Goal: Task Accomplishment & Management: Use online tool/utility

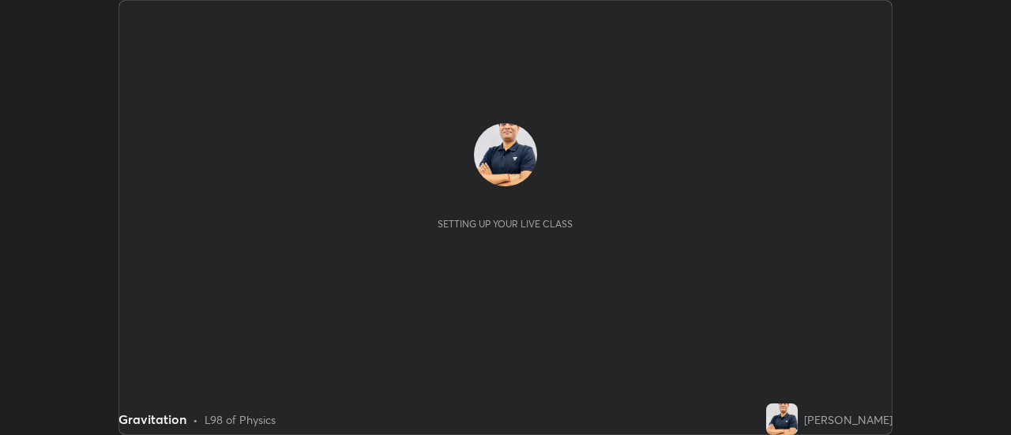
scroll to position [435, 1010]
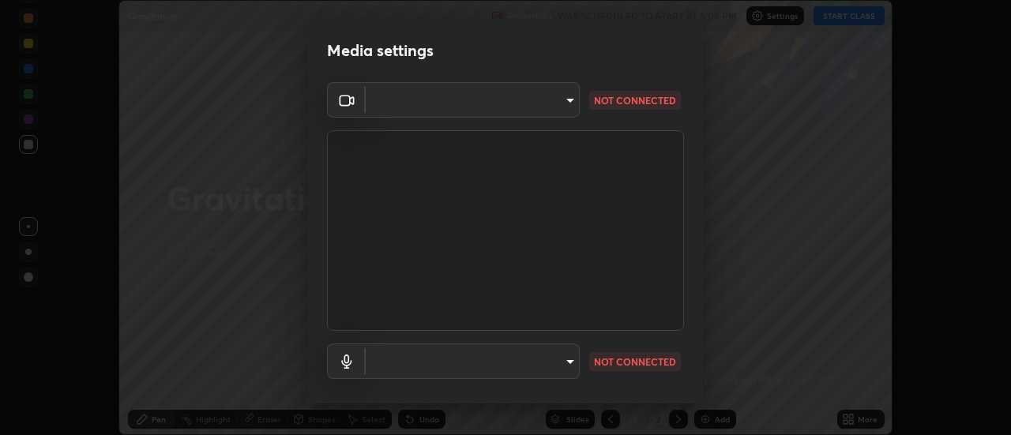
type input "0ade6c1a2b09329684cd28a63f80ec040423d12f5d12a0ebf447b2472701ef61"
type input "communications"
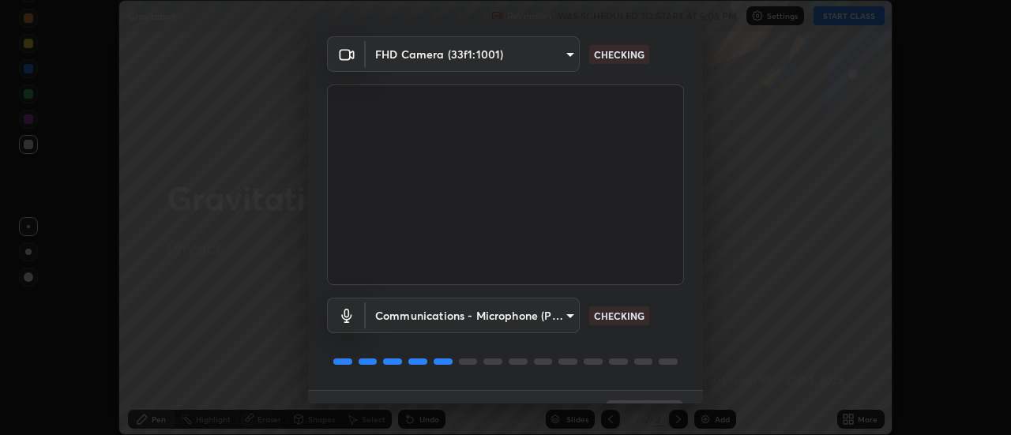
scroll to position [83, 0]
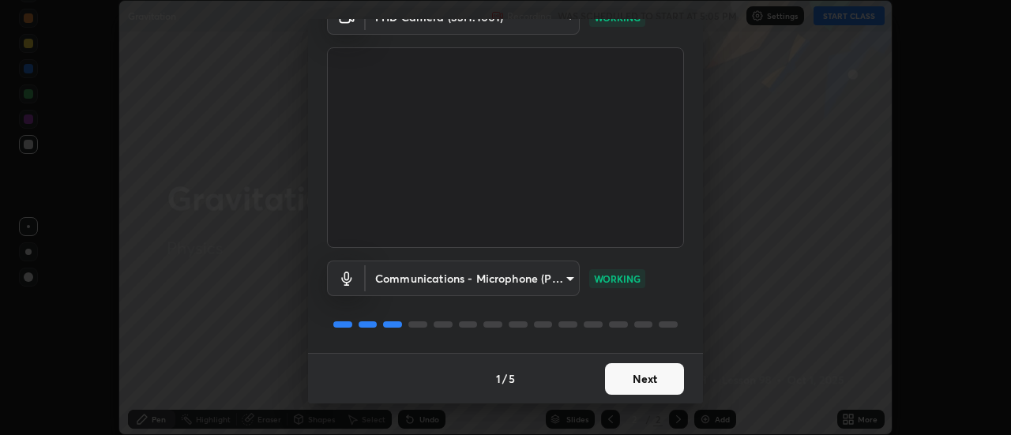
click at [634, 373] on button "Next" at bounding box center [644, 379] width 79 height 32
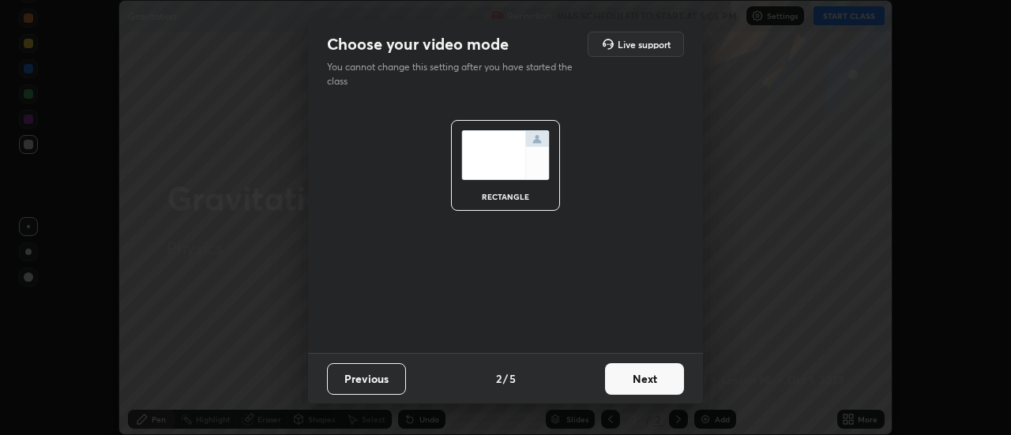
scroll to position [0, 0]
click at [637, 375] on button "Next" at bounding box center [644, 379] width 79 height 32
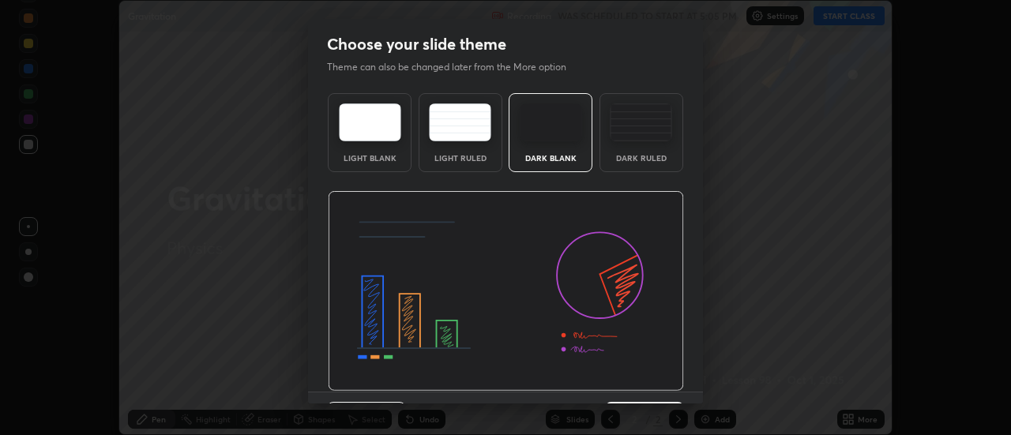
scroll to position [39, 0]
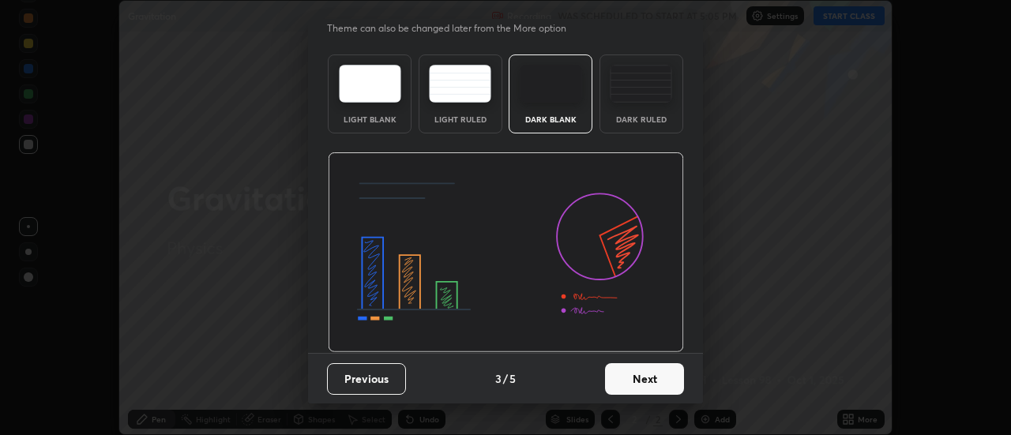
click at [629, 381] on button "Next" at bounding box center [644, 379] width 79 height 32
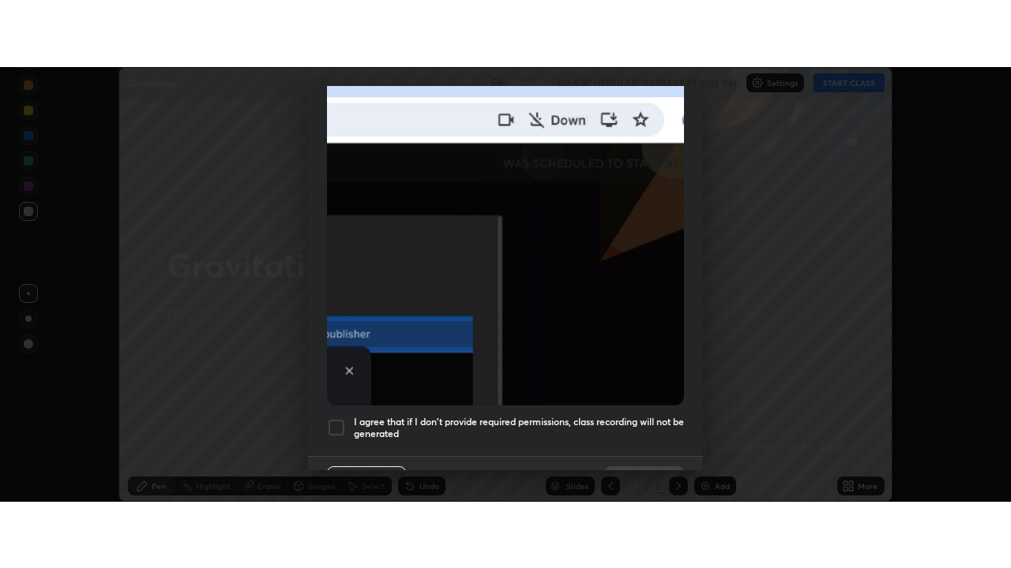
scroll to position [405, 0]
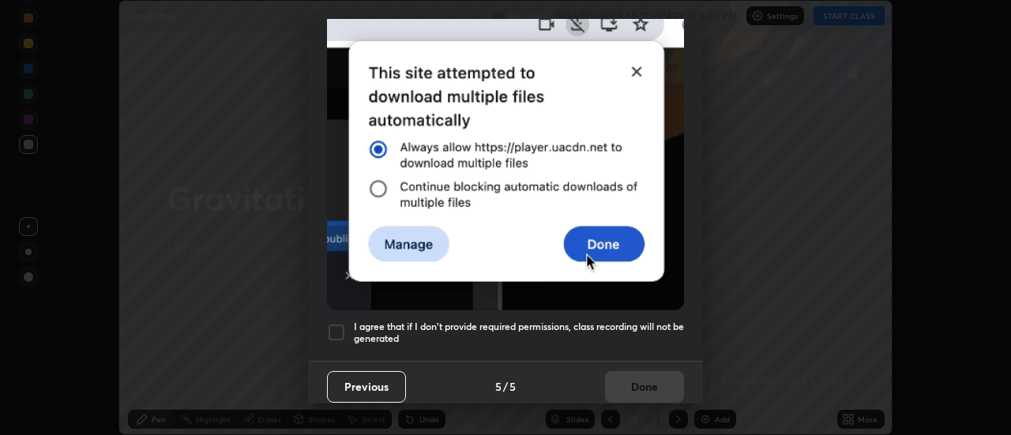
click at [610, 375] on div "Previous 5 / 5 Done" at bounding box center [505, 386] width 395 height 51
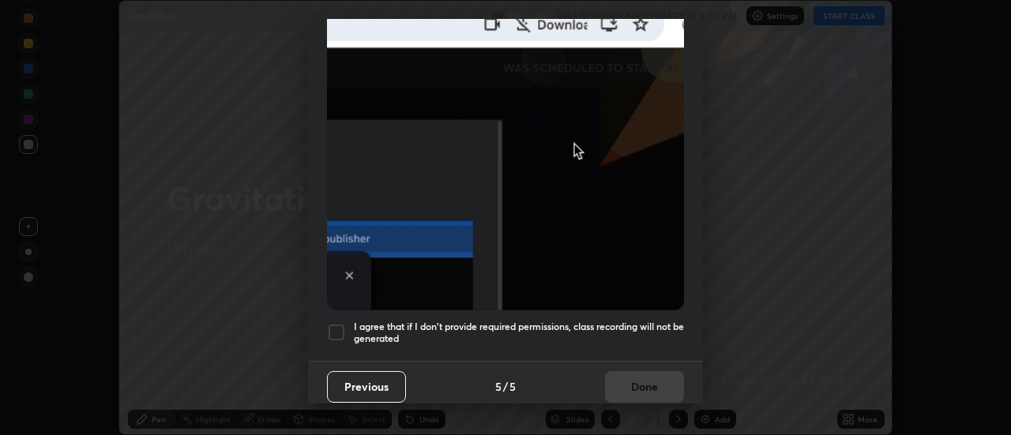
click at [337, 325] on div at bounding box center [336, 332] width 19 height 19
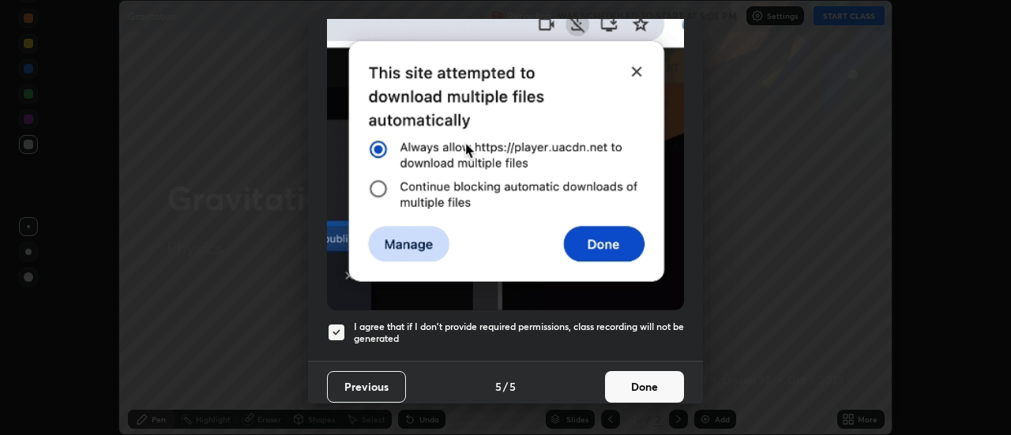
click at [617, 377] on button "Done" at bounding box center [644, 387] width 79 height 32
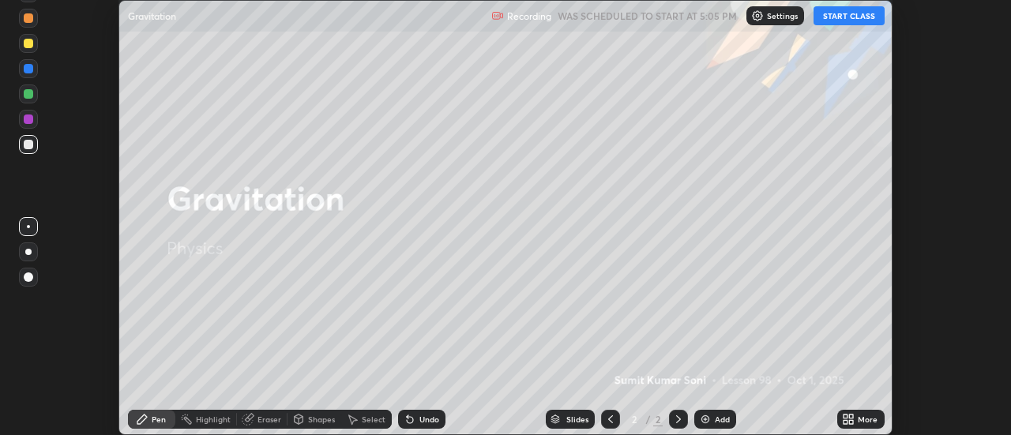
click at [832, 13] on button "START CLASS" at bounding box center [848, 15] width 71 height 19
click at [846, 416] on icon at bounding box center [845, 417] width 4 height 4
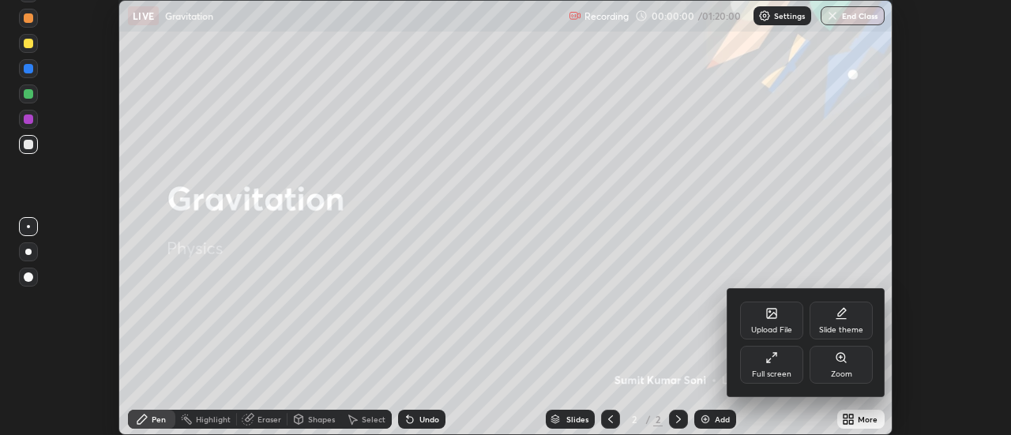
click at [769, 371] on div "Full screen" at bounding box center [771, 374] width 39 height 8
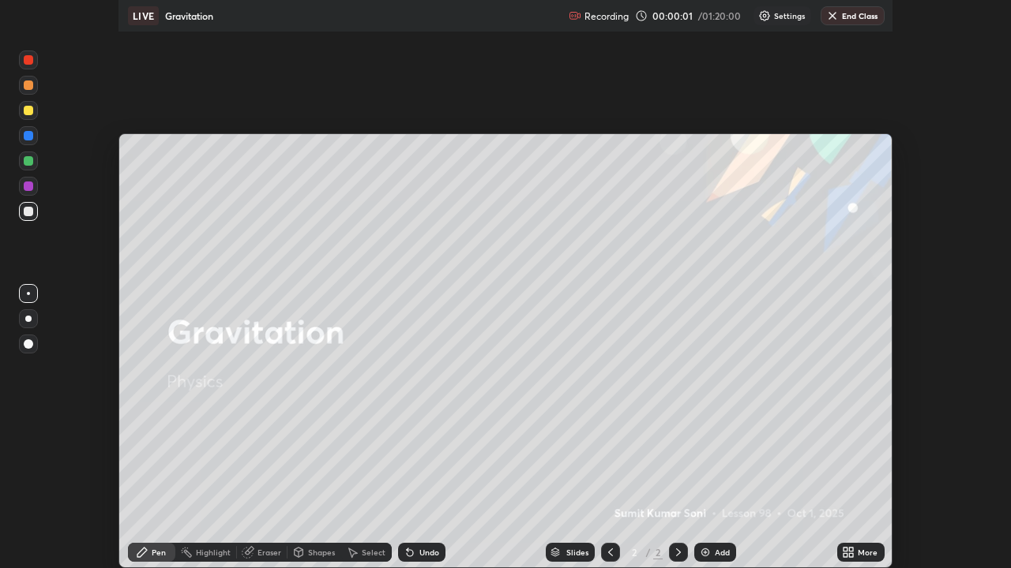
scroll to position [568, 1011]
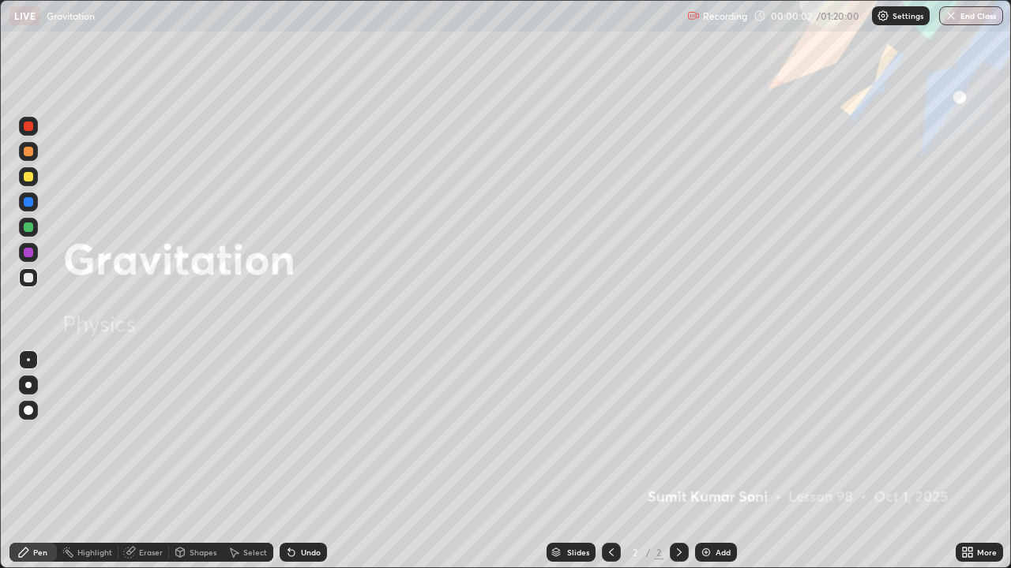
click at [709, 434] on img at bounding box center [706, 552] width 13 height 13
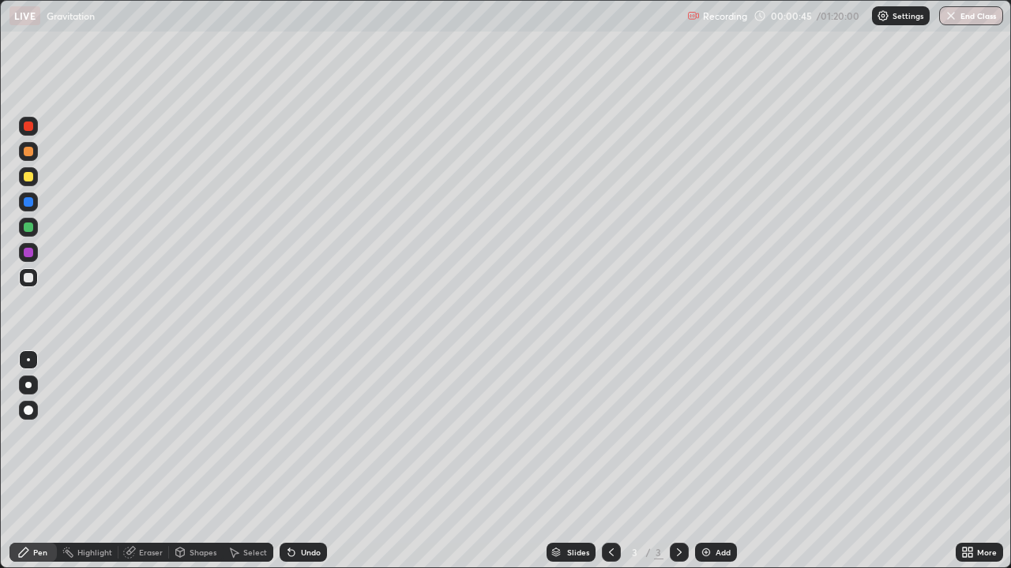
click at [27, 180] on div at bounding box center [28, 176] width 9 height 9
click at [32, 229] on div at bounding box center [28, 227] width 9 height 9
click at [158, 434] on div "Eraser" at bounding box center [151, 553] width 24 height 8
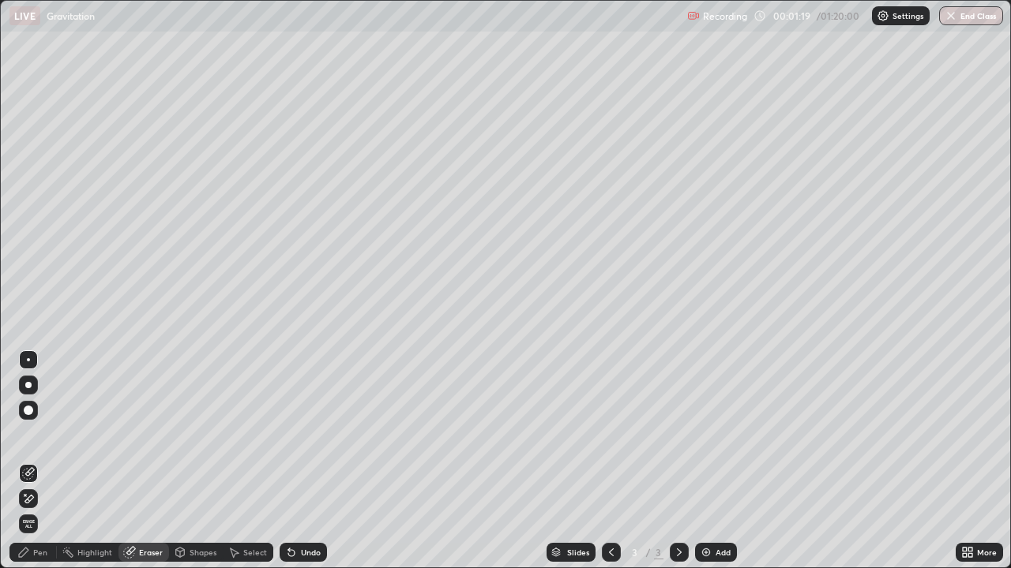
click at [44, 434] on div "Pen" at bounding box center [40, 553] width 14 height 8
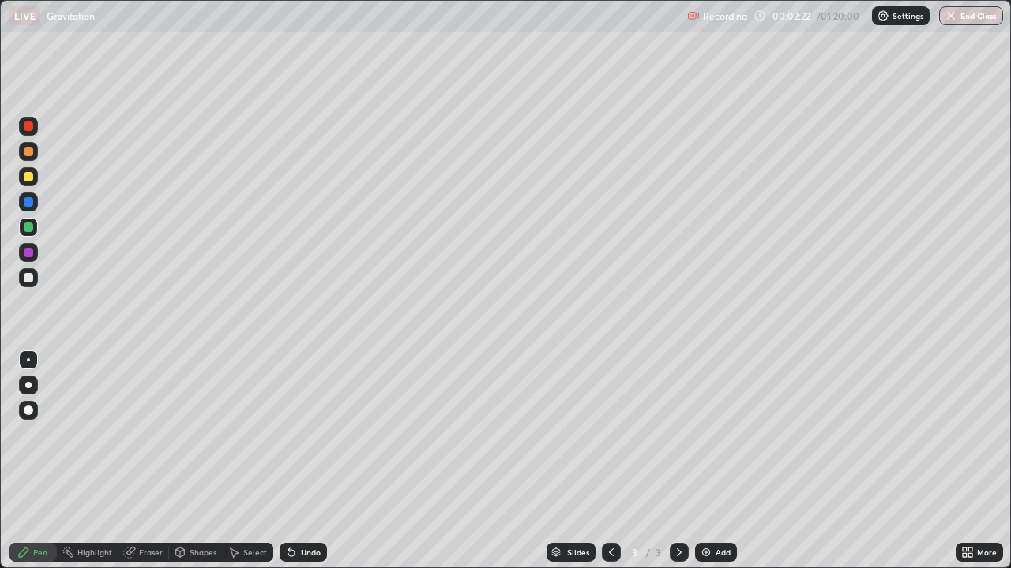
click at [31, 279] on div at bounding box center [28, 277] width 9 height 9
click at [149, 434] on div "Eraser" at bounding box center [151, 553] width 24 height 8
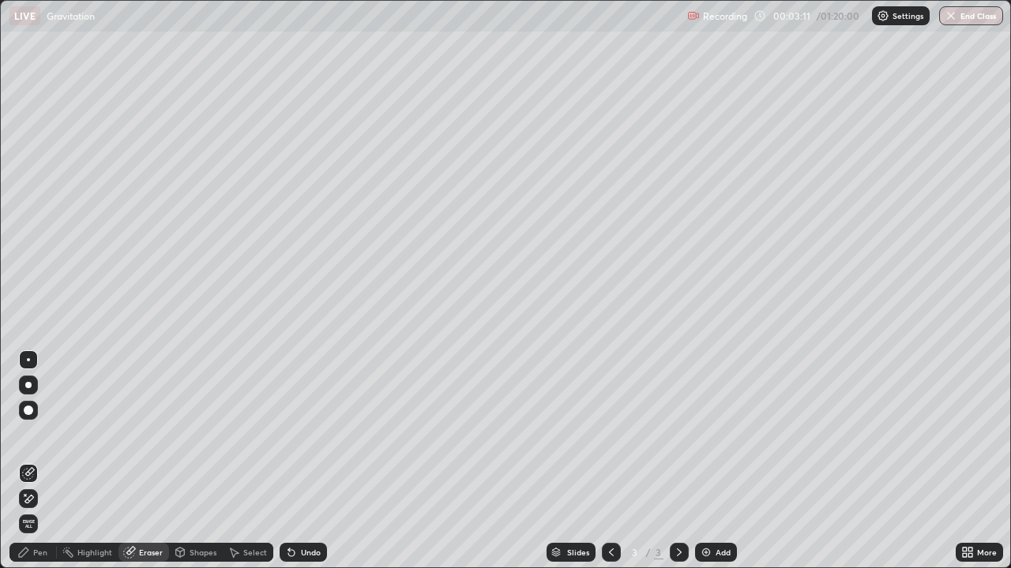
click at [39, 434] on div "Pen" at bounding box center [40, 553] width 14 height 8
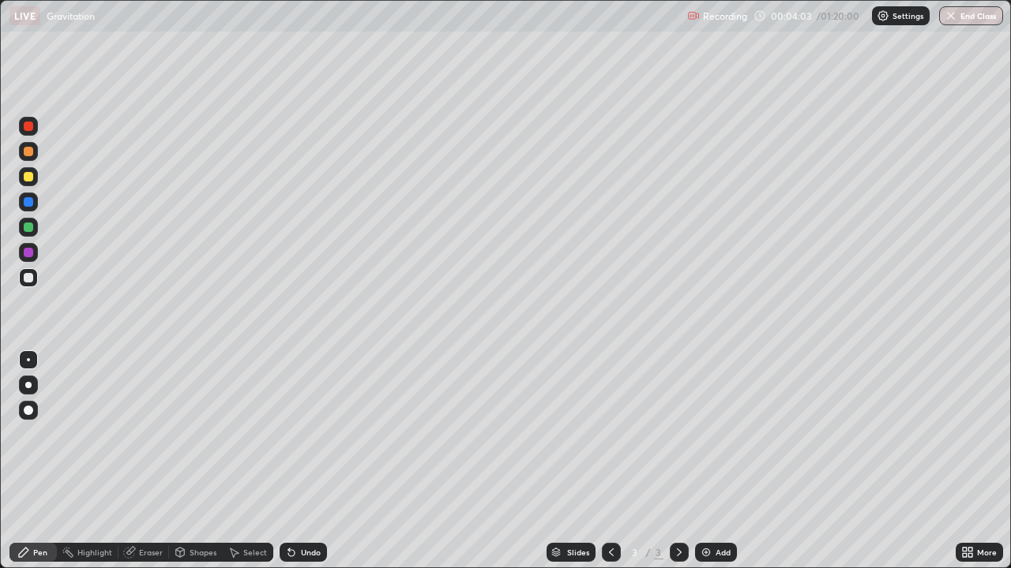
click at [152, 434] on div "Eraser" at bounding box center [151, 553] width 24 height 8
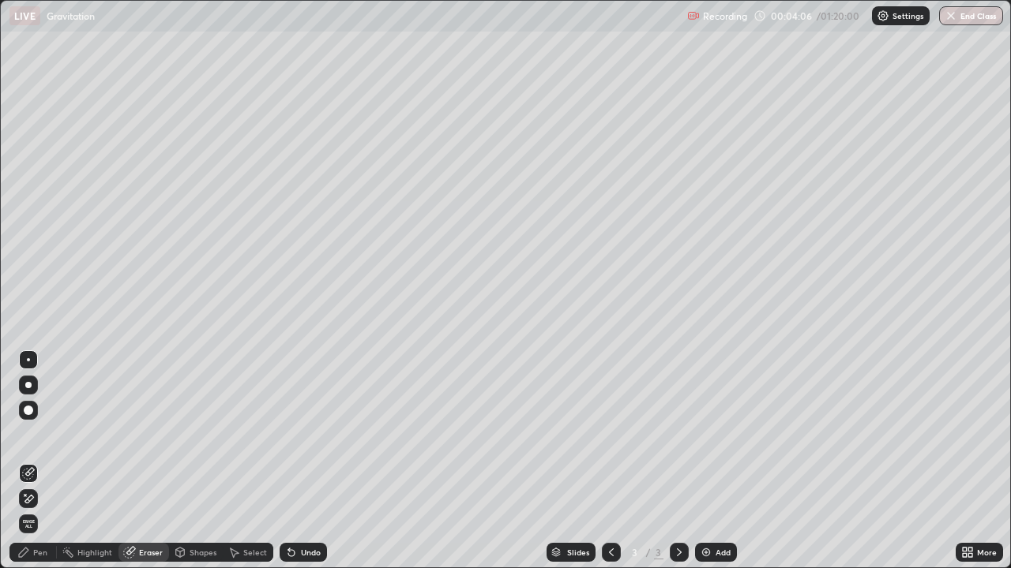
click at [38, 434] on div "Pen" at bounding box center [40, 553] width 14 height 8
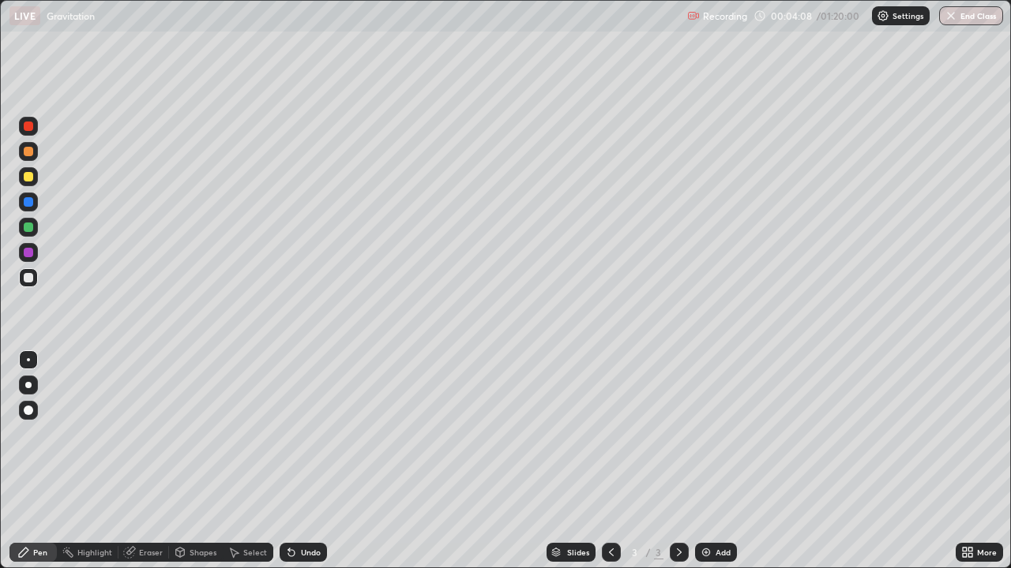
click at [156, 434] on div "Eraser" at bounding box center [151, 553] width 24 height 8
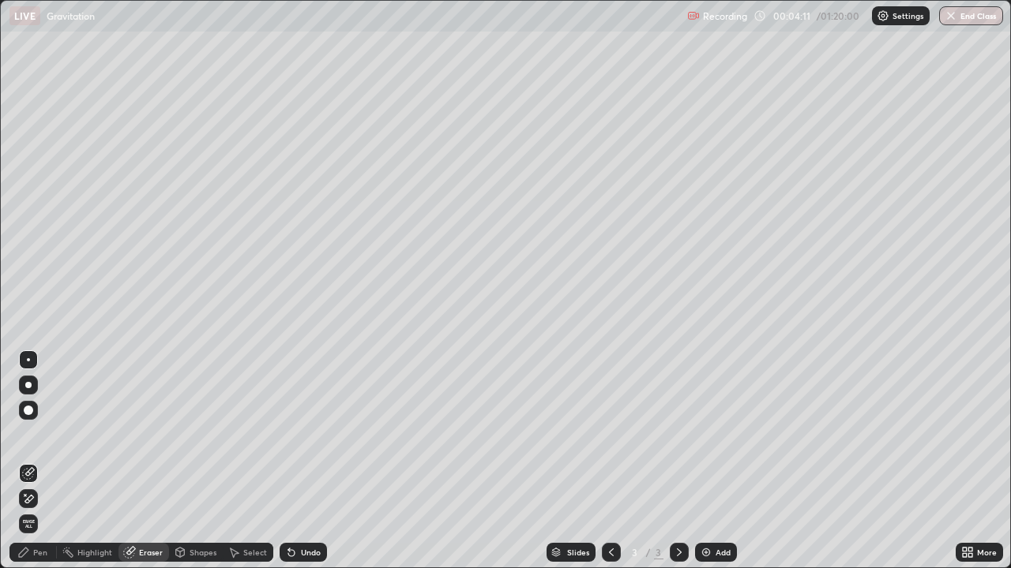
click at [33, 434] on div "Pen" at bounding box center [40, 553] width 14 height 8
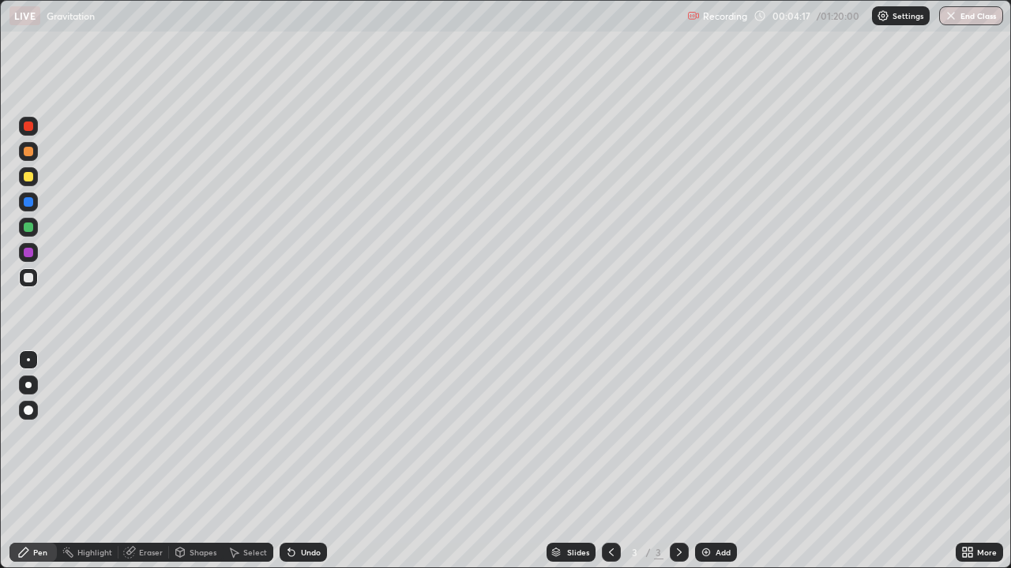
click at [137, 434] on div "Eraser" at bounding box center [143, 552] width 51 height 19
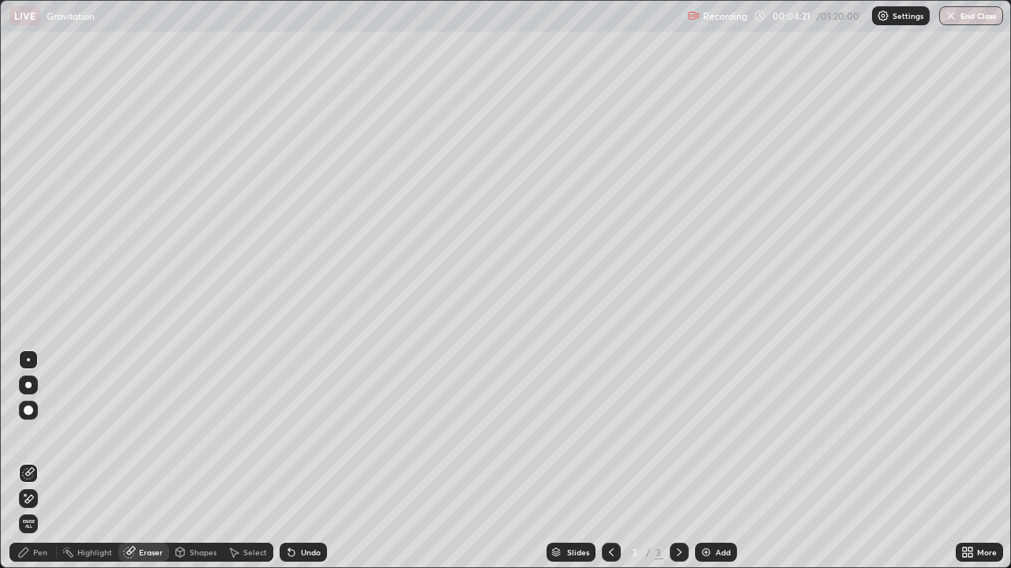
click at [43, 434] on div "Pen" at bounding box center [32, 552] width 47 height 19
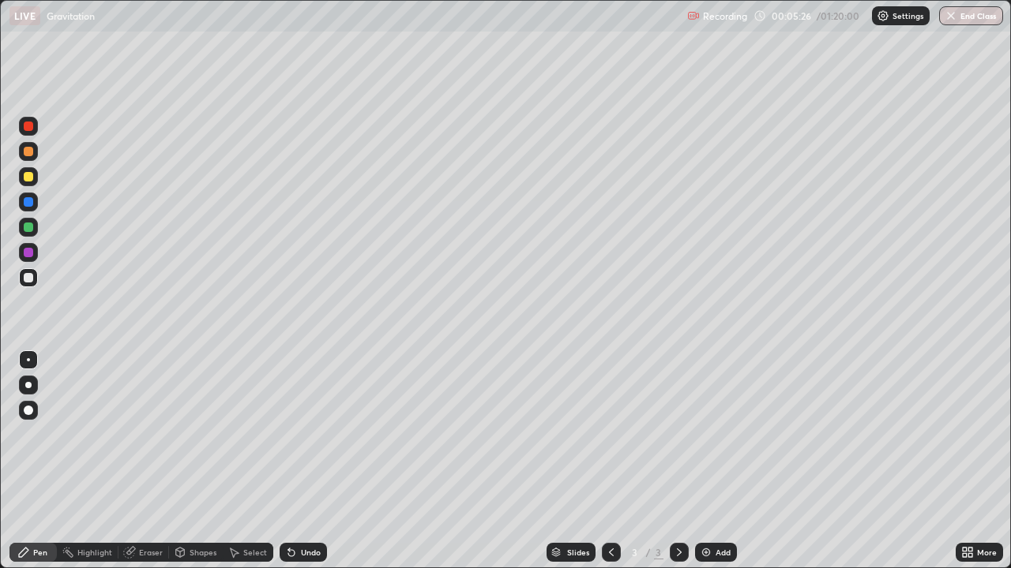
click at [709, 434] on img at bounding box center [706, 552] width 13 height 13
click at [608, 434] on icon at bounding box center [611, 552] width 13 height 13
click at [703, 434] on div "Add" at bounding box center [716, 552] width 42 height 19
click at [31, 201] on div at bounding box center [28, 201] width 9 height 9
click at [31, 156] on div at bounding box center [28, 151] width 9 height 9
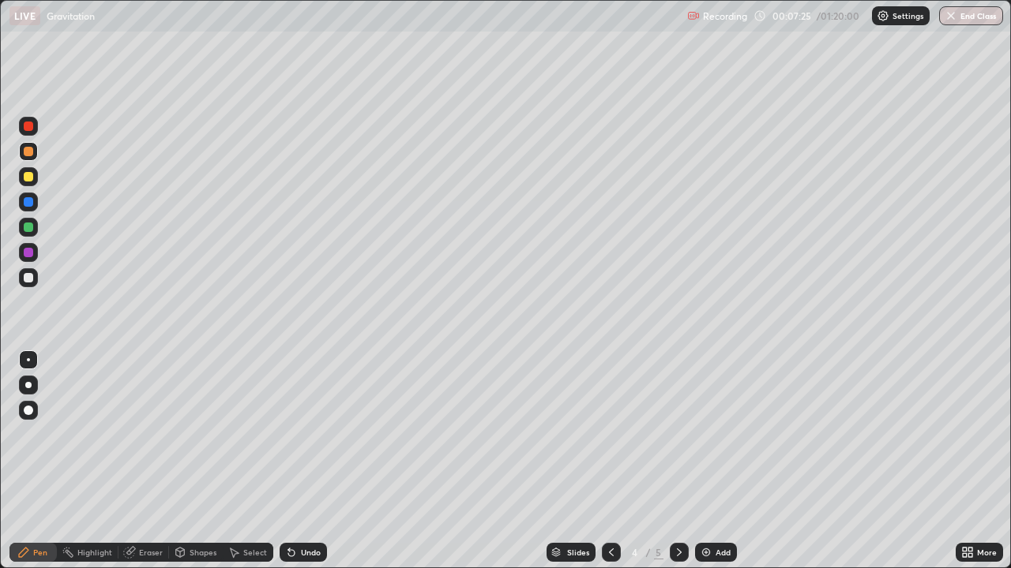
click at [610, 434] on icon at bounding box center [611, 552] width 13 height 13
click at [675, 434] on icon at bounding box center [679, 552] width 13 height 13
click at [27, 177] on div at bounding box center [28, 176] width 9 height 9
click at [28, 208] on div at bounding box center [28, 202] width 19 height 19
click at [28, 228] on div at bounding box center [28, 227] width 9 height 9
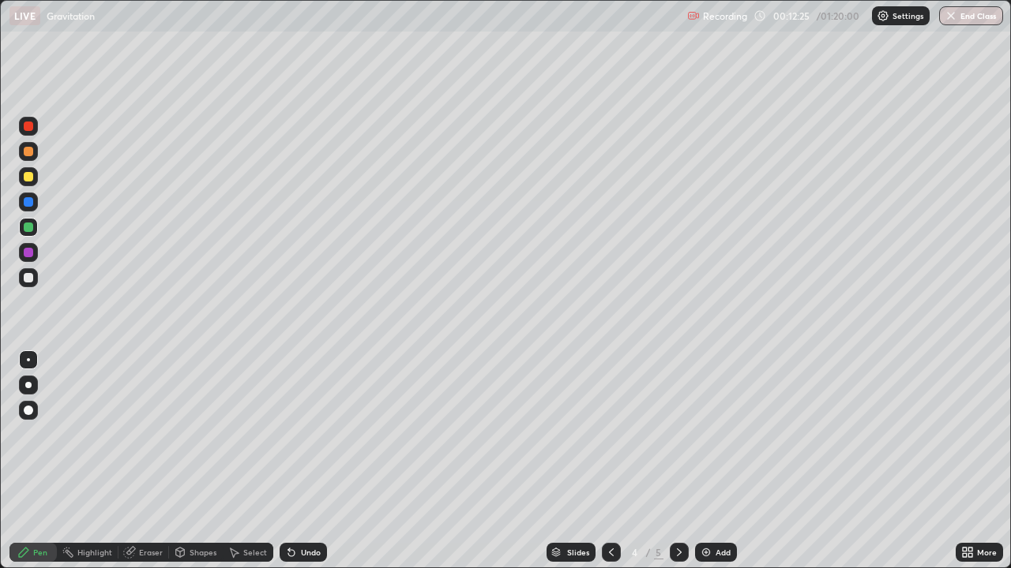
click at [608, 434] on icon at bounding box center [611, 552] width 13 height 13
click at [677, 434] on icon at bounding box center [679, 552] width 13 height 13
click at [676, 434] on icon at bounding box center [679, 552] width 13 height 13
click at [31, 285] on div at bounding box center [28, 277] width 19 height 19
click at [190, 434] on div "Shapes" at bounding box center [202, 553] width 27 height 8
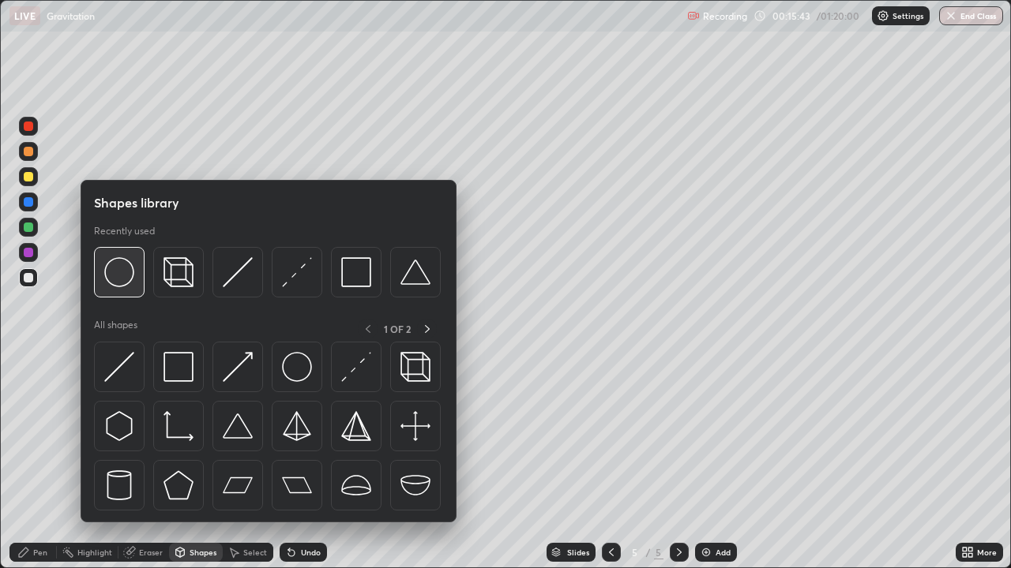
click at [122, 279] on img at bounding box center [119, 272] width 30 height 30
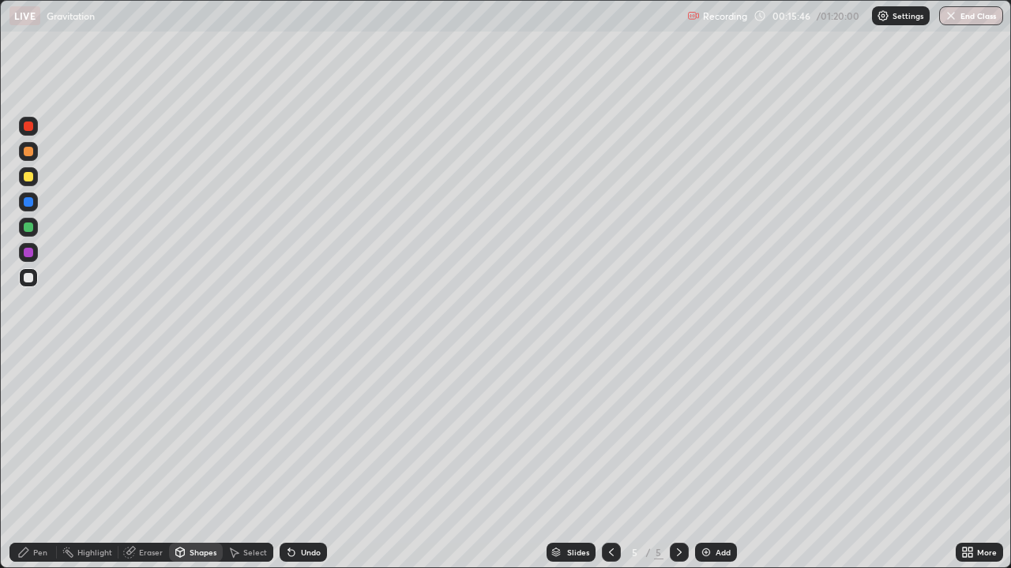
click at [33, 234] on div at bounding box center [28, 227] width 19 height 19
click at [296, 434] on div "Undo" at bounding box center [302, 552] width 47 height 19
click at [32, 434] on div "Pen" at bounding box center [32, 552] width 47 height 19
click at [30, 153] on div at bounding box center [28, 151] width 9 height 9
click at [28, 177] on div at bounding box center [28, 176] width 9 height 9
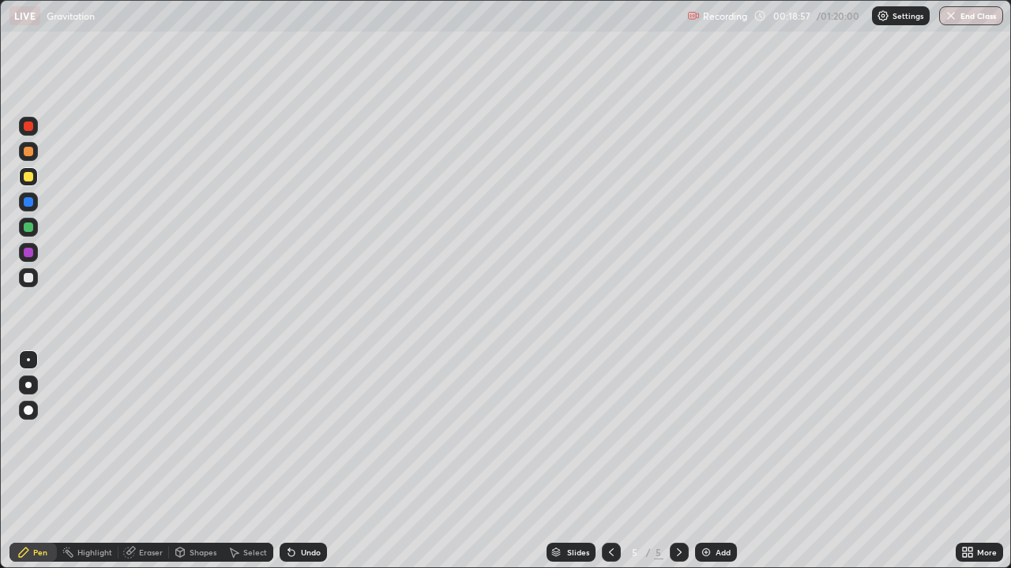
click at [301, 434] on div "Undo" at bounding box center [311, 553] width 20 height 8
click at [25, 147] on div at bounding box center [28, 151] width 9 height 9
click at [28, 129] on div at bounding box center [28, 126] width 9 height 9
click at [32, 201] on div at bounding box center [28, 201] width 9 height 9
click at [317, 434] on div "Undo" at bounding box center [302, 552] width 47 height 19
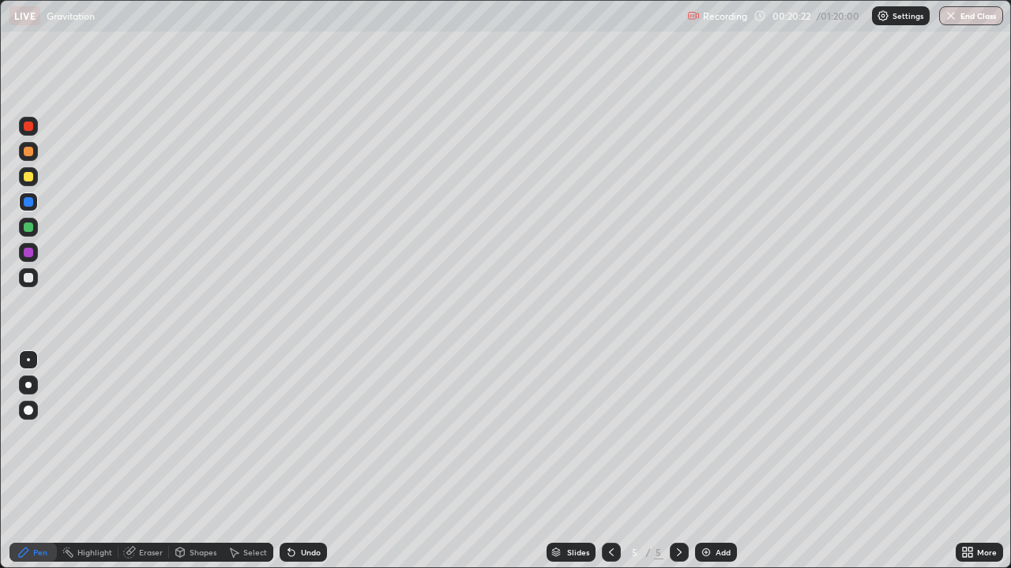
click at [320, 434] on div "Undo" at bounding box center [302, 552] width 47 height 19
click at [718, 434] on div "Add" at bounding box center [722, 553] width 15 height 8
click at [605, 434] on div at bounding box center [611, 552] width 19 height 19
click at [244, 434] on div "Select" at bounding box center [255, 553] width 24 height 8
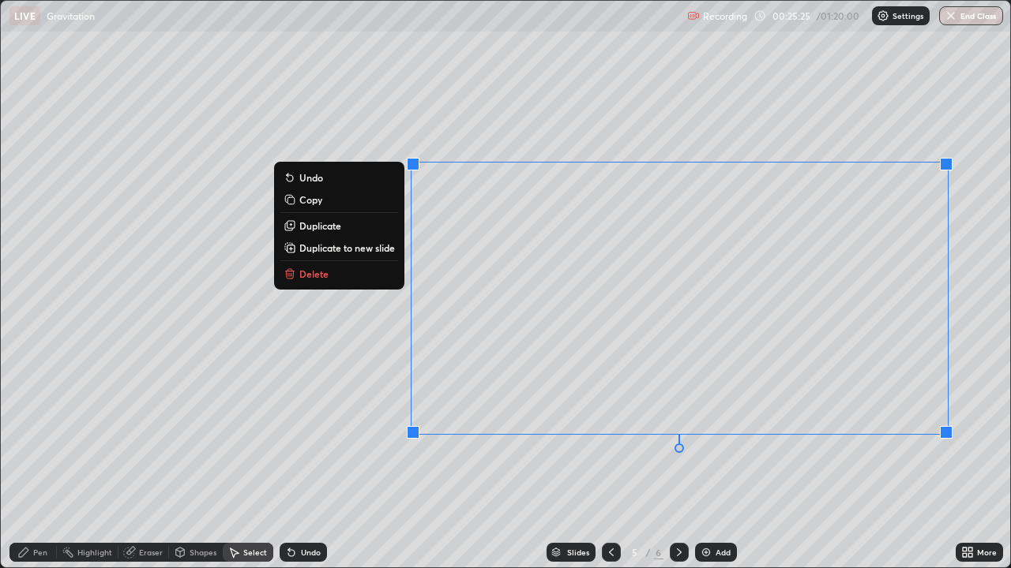
click at [333, 250] on p "Duplicate to new slide" at bounding box center [347, 248] width 96 height 13
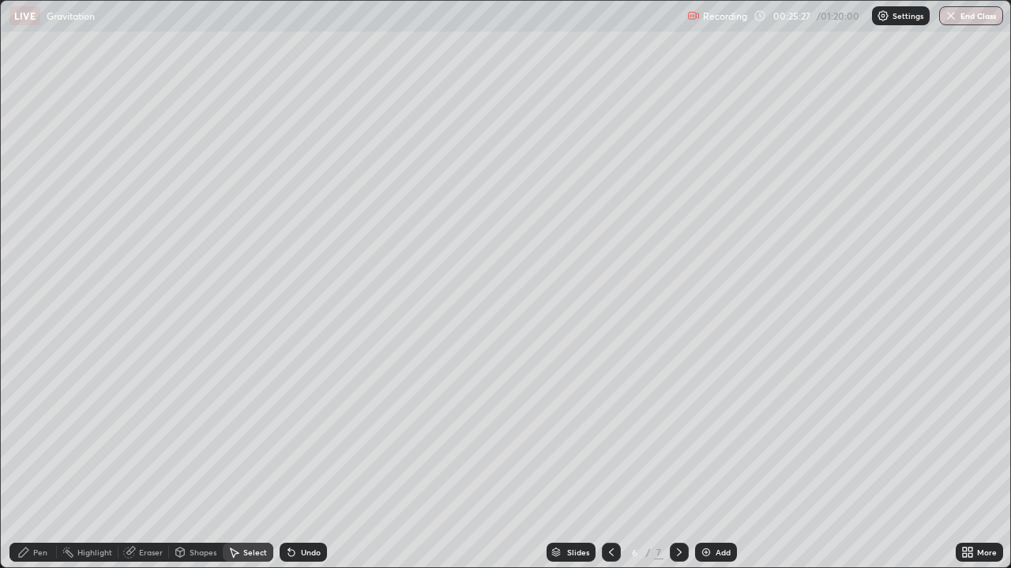
click at [193, 434] on div "Shapes" at bounding box center [202, 553] width 27 height 8
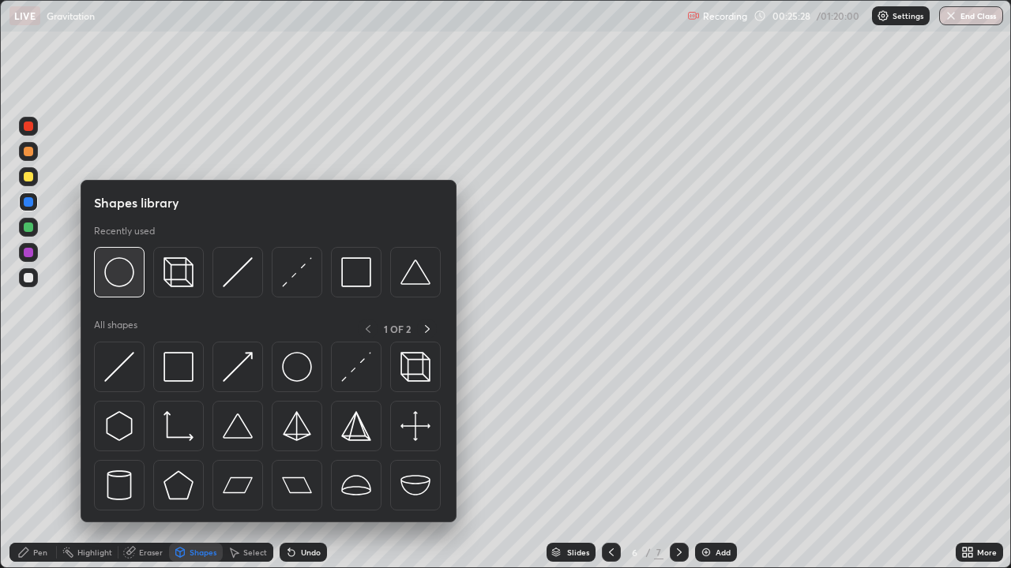
click at [121, 280] on img at bounding box center [119, 272] width 30 height 30
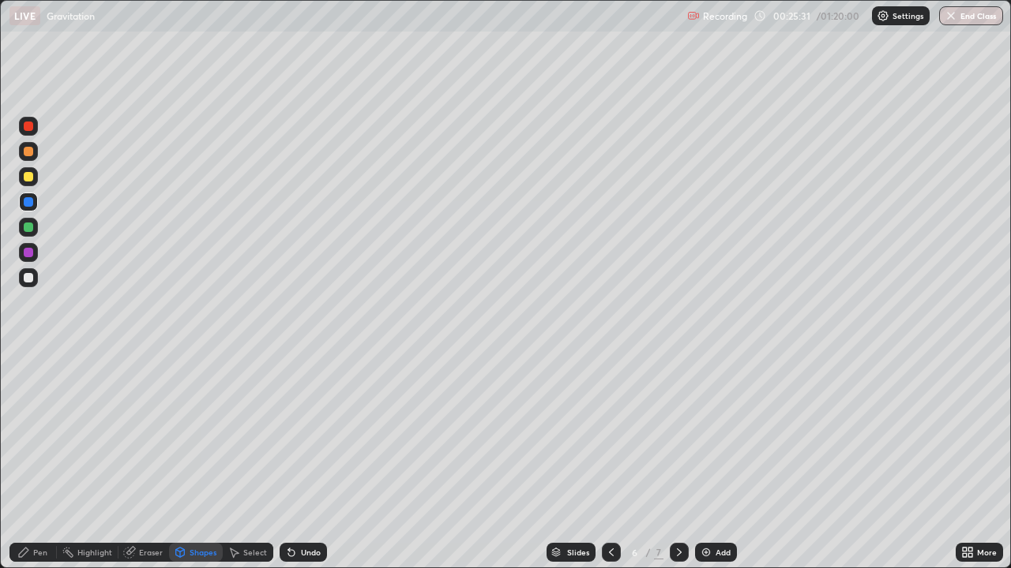
click at [27, 201] on div at bounding box center [28, 201] width 9 height 9
click at [297, 434] on div "Undo" at bounding box center [302, 552] width 47 height 19
click at [32, 434] on div "Pen" at bounding box center [32, 552] width 47 height 19
click at [30, 178] on div at bounding box center [28, 176] width 9 height 9
click at [28, 251] on div at bounding box center [28, 252] width 9 height 9
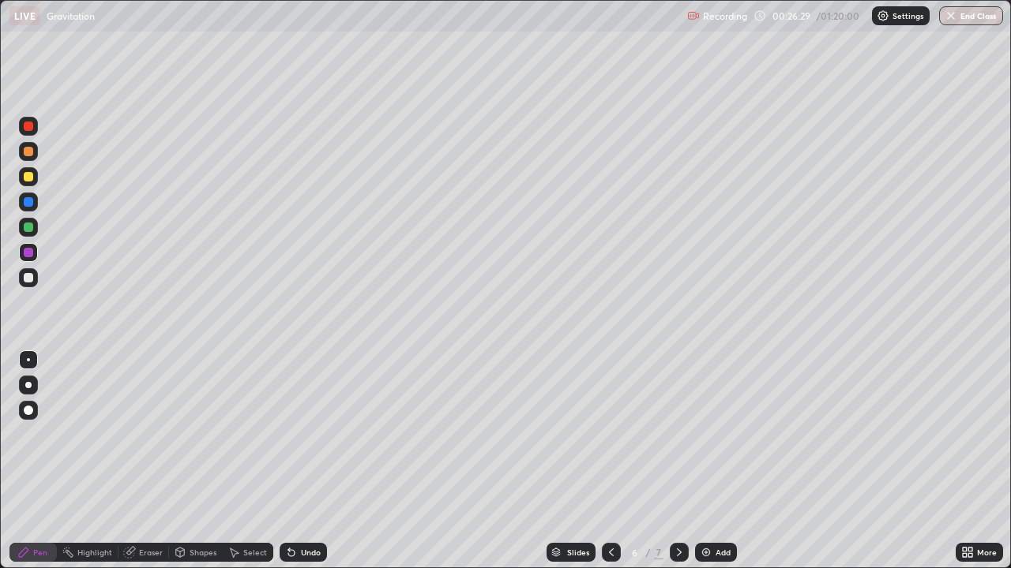
click at [297, 434] on div "Undo" at bounding box center [302, 552] width 47 height 19
click at [298, 434] on div "Undo" at bounding box center [302, 552] width 47 height 19
click at [302, 434] on div "Undo" at bounding box center [302, 552] width 47 height 19
click at [304, 434] on div "Undo" at bounding box center [302, 552] width 47 height 19
click at [302, 434] on div "Undo" at bounding box center [302, 552] width 47 height 19
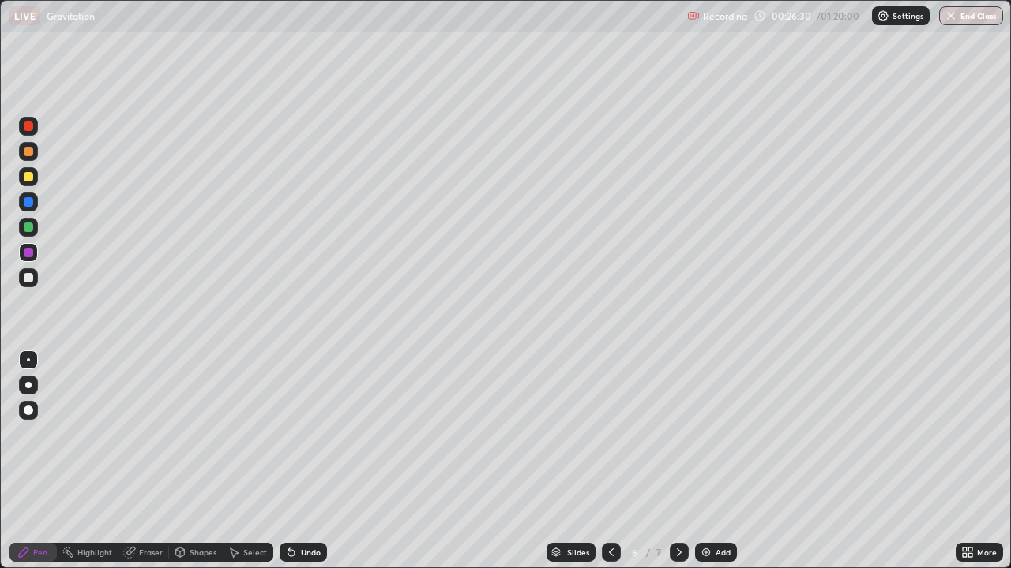
click at [301, 434] on div "Undo" at bounding box center [302, 552] width 47 height 19
click at [302, 434] on div "Undo" at bounding box center [302, 552] width 47 height 19
click at [303, 434] on div "Undo" at bounding box center [302, 552] width 47 height 19
click at [299, 434] on div "Undo" at bounding box center [302, 552] width 47 height 19
click at [298, 434] on div "Undo" at bounding box center [302, 552] width 47 height 19
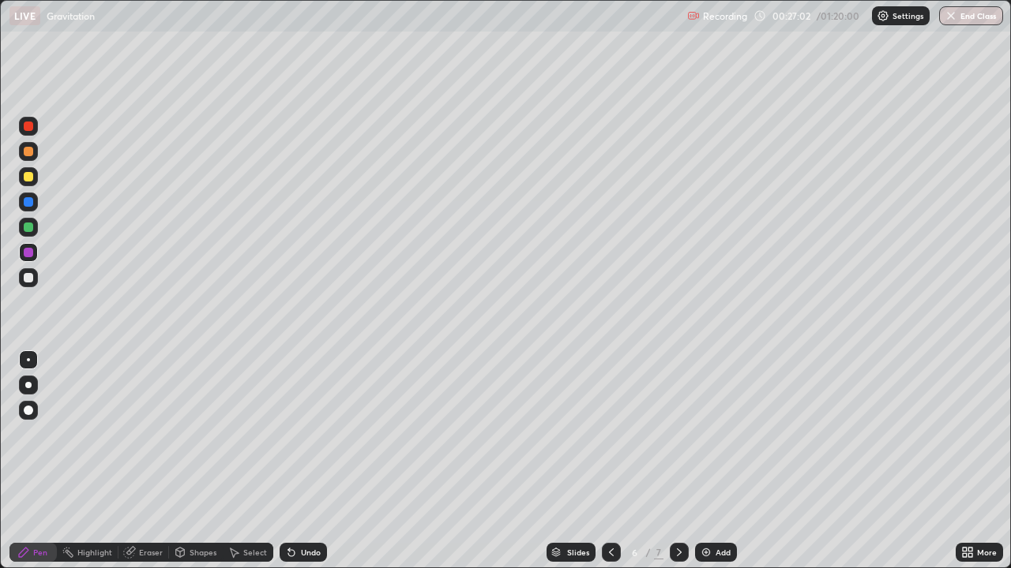
click at [30, 226] on div at bounding box center [28, 227] width 9 height 9
click at [610, 434] on icon at bounding box center [611, 552] width 13 height 13
click at [677, 434] on icon at bounding box center [679, 552] width 13 height 13
click at [144, 434] on div "Eraser" at bounding box center [151, 553] width 24 height 8
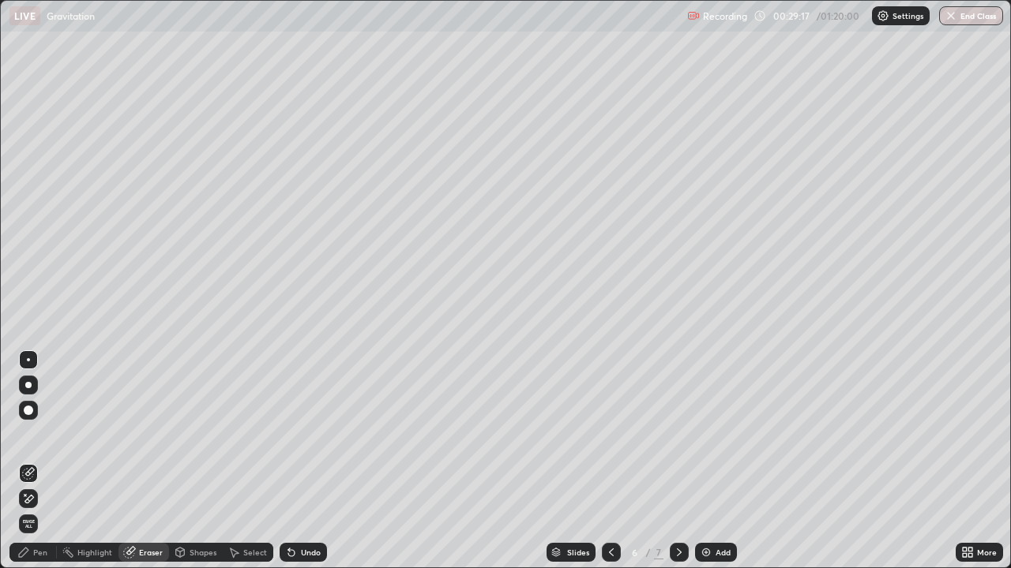
click at [32, 434] on div "Pen" at bounding box center [32, 552] width 47 height 19
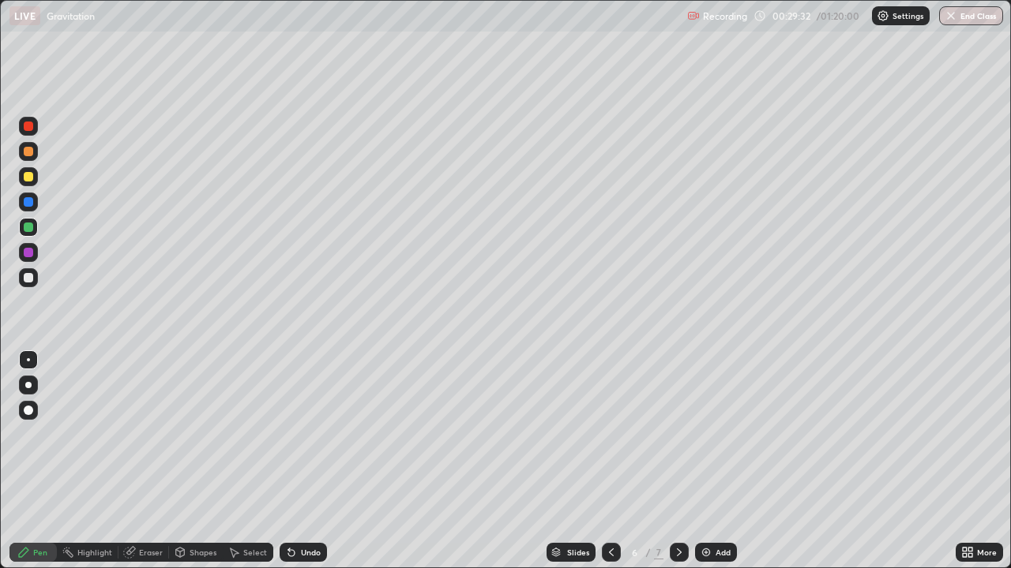
click at [24, 275] on div at bounding box center [28, 277] width 9 height 9
click at [31, 231] on div at bounding box center [28, 227] width 9 height 9
click at [610, 434] on icon at bounding box center [611, 552] width 13 height 13
click at [679, 434] on icon at bounding box center [679, 552] width 13 height 13
click at [610, 434] on icon at bounding box center [611, 552] width 13 height 13
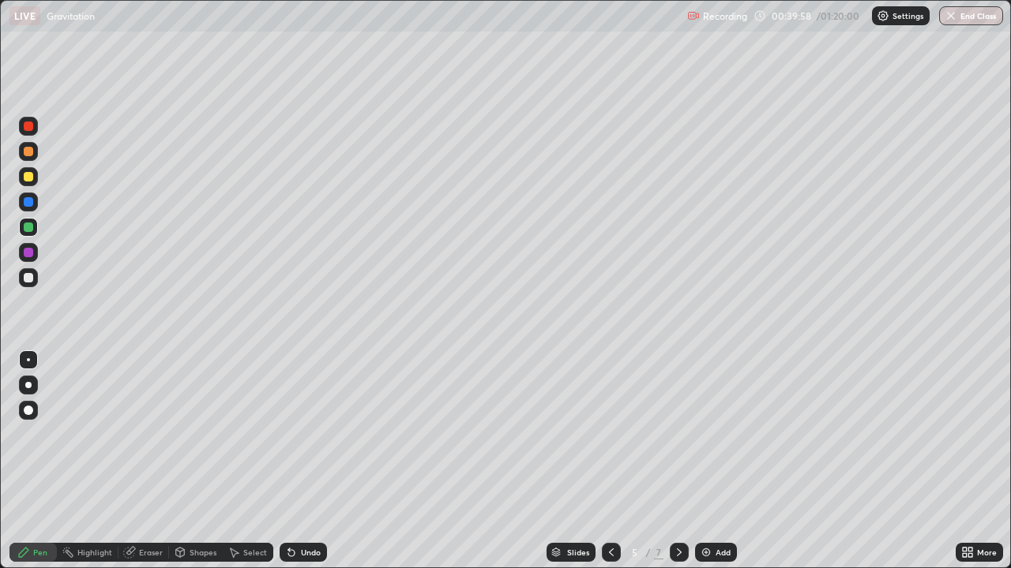
click at [677, 434] on icon at bounding box center [679, 552] width 13 height 13
click at [606, 434] on div at bounding box center [611, 552] width 19 height 19
click at [677, 434] on icon at bounding box center [679, 552] width 13 height 13
click at [685, 434] on div at bounding box center [679, 552] width 19 height 19
click at [28, 204] on div at bounding box center [28, 201] width 9 height 9
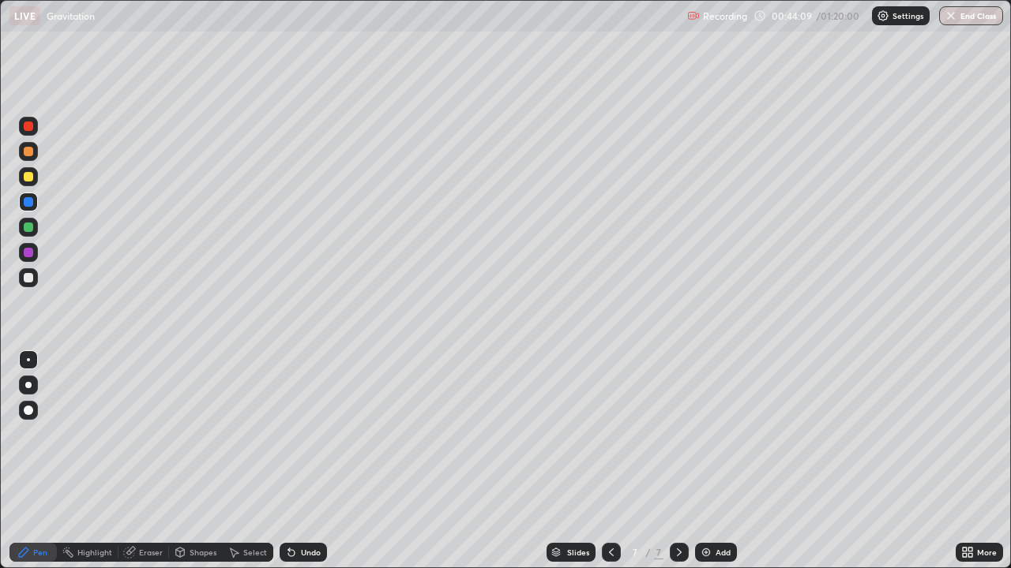
click at [30, 152] on div at bounding box center [28, 151] width 9 height 9
click at [26, 229] on div at bounding box center [28, 227] width 9 height 9
click at [24, 282] on div at bounding box center [28, 277] width 19 height 19
click at [709, 434] on img at bounding box center [706, 552] width 13 height 13
click at [187, 434] on div "Shapes" at bounding box center [196, 552] width 54 height 19
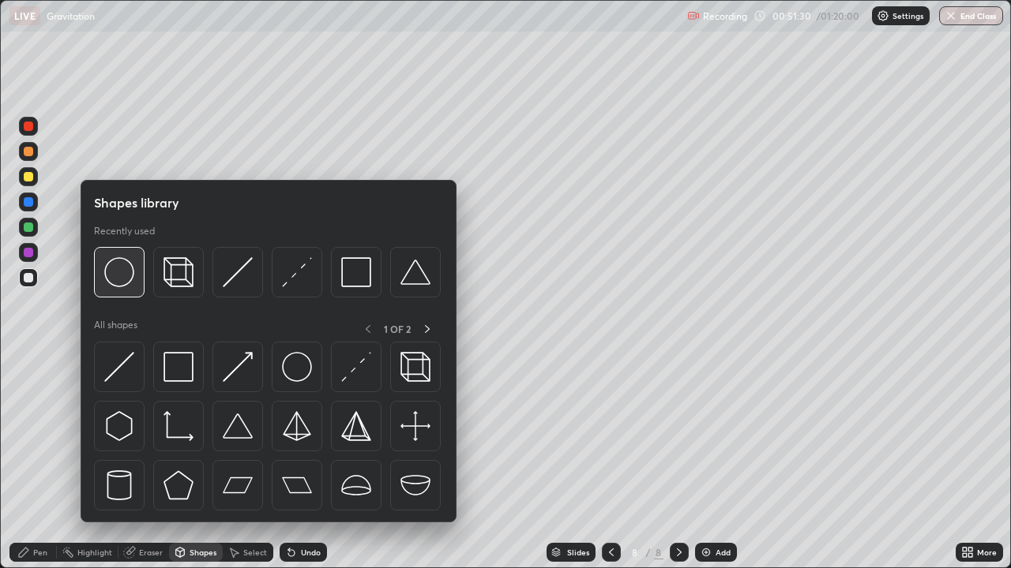
click at [127, 285] on img at bounding box center [119, 272] width 30 height 30
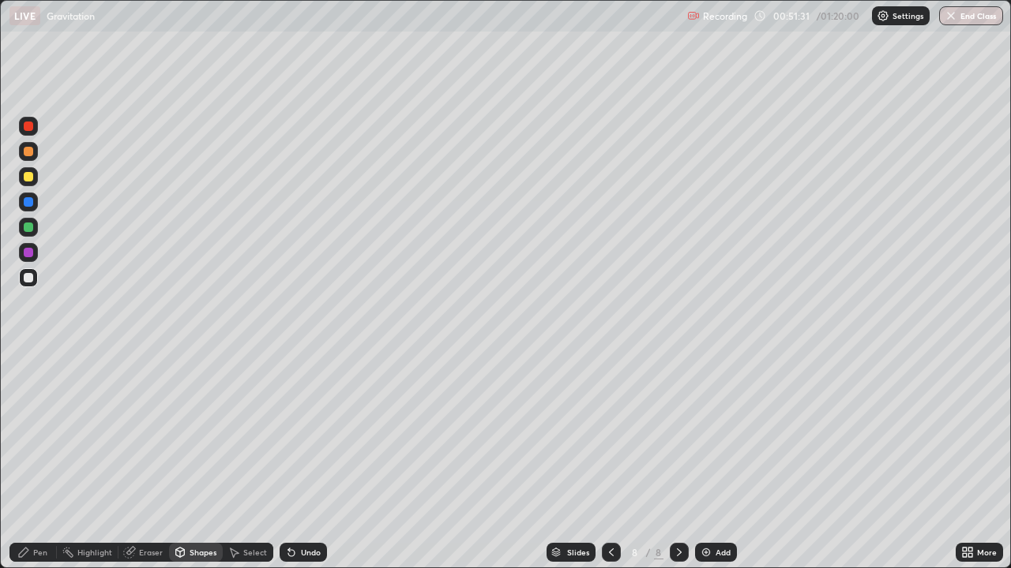
click at [26, 204] on div at bounding box center [28, 201] width 9 height 9
click at [31, 284] on div at bounding box center [28, 277] width 19 height 19
click at [27, 434] on icon at bounding box center [23, 552] width 9 height 9
click at [302, 434] on div "Undo" at bounding box center [311, 553] width 20 height 8
click at [32, 183] on div at bounding box center [28, 176] width 19 height 19
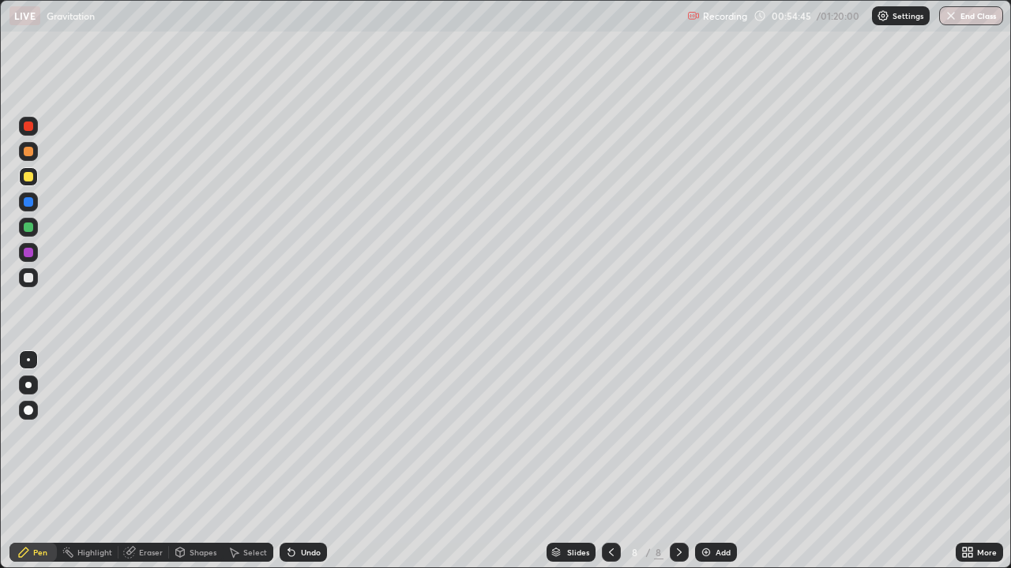
click at [197, 434] on div "Shapes" at bounding box center [202, 553] width 27 height 8
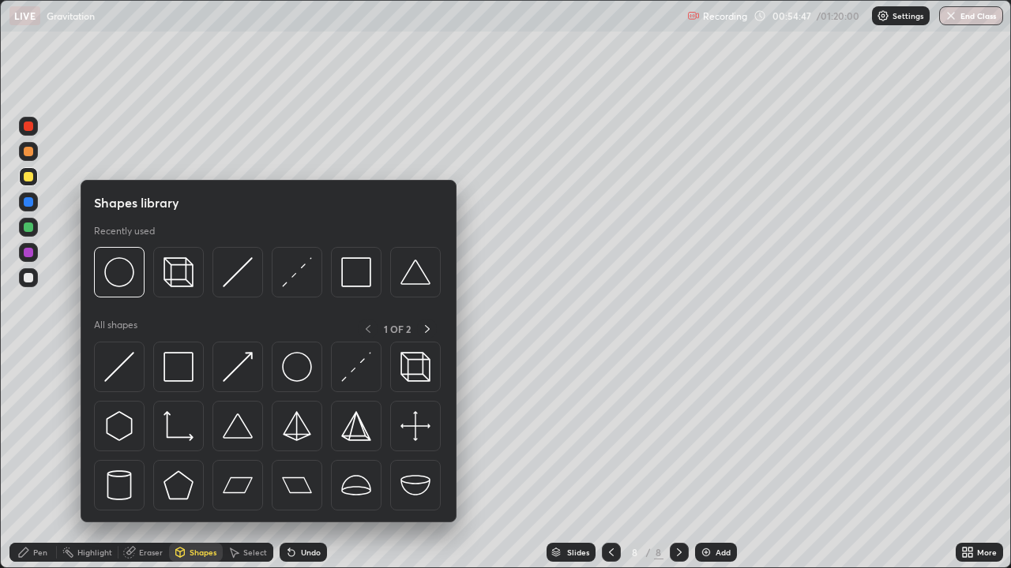
click at [137, 434] on div "Eraser" at bounding box center [143, 552] width 51 height 19
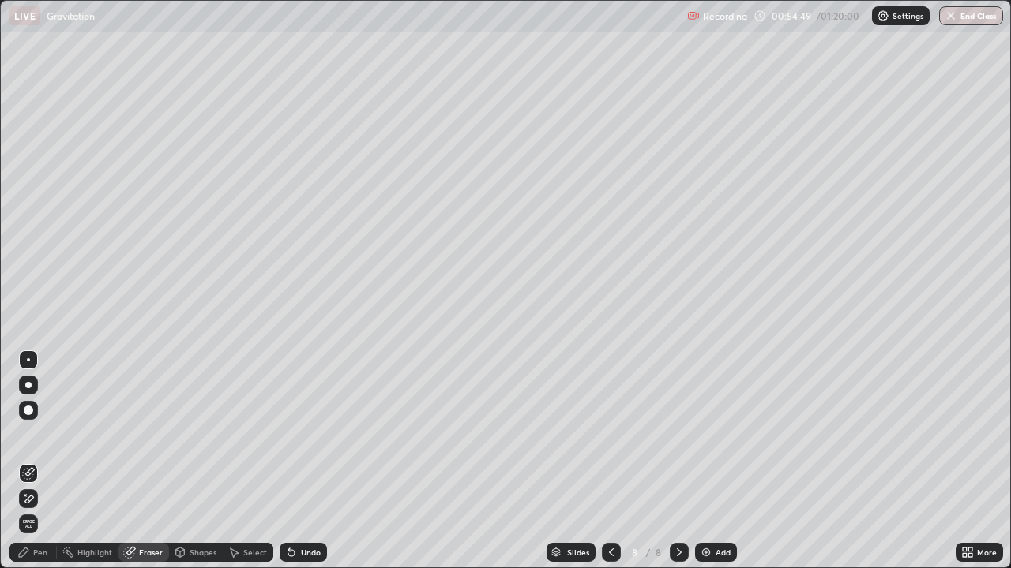
click at [42, 434] on div "Pen" at bounding box center [32, 552] width 47 height 19
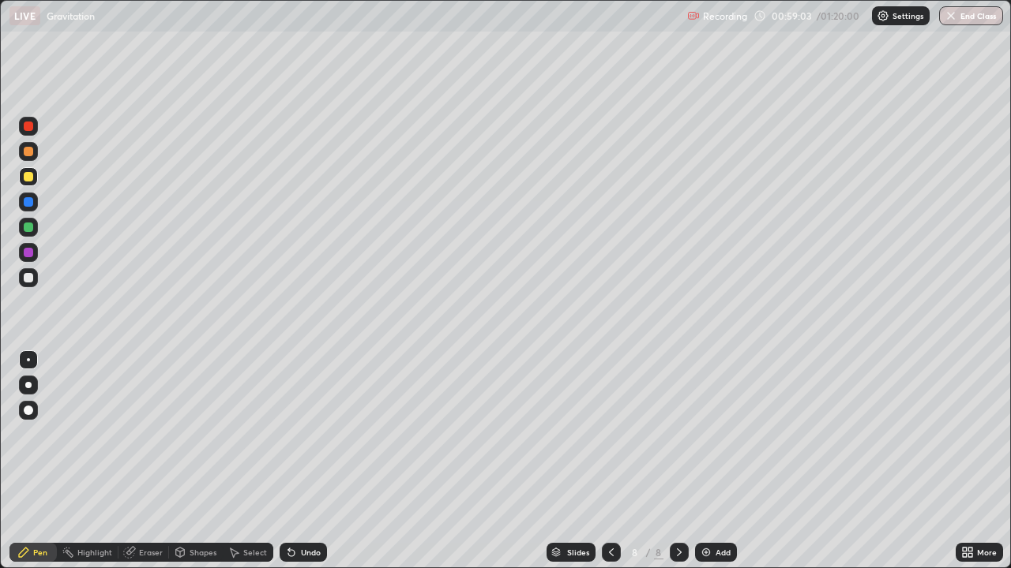
click at [959, 16] on button "End Class" at bounding box center [971, 15] width 64 height 19
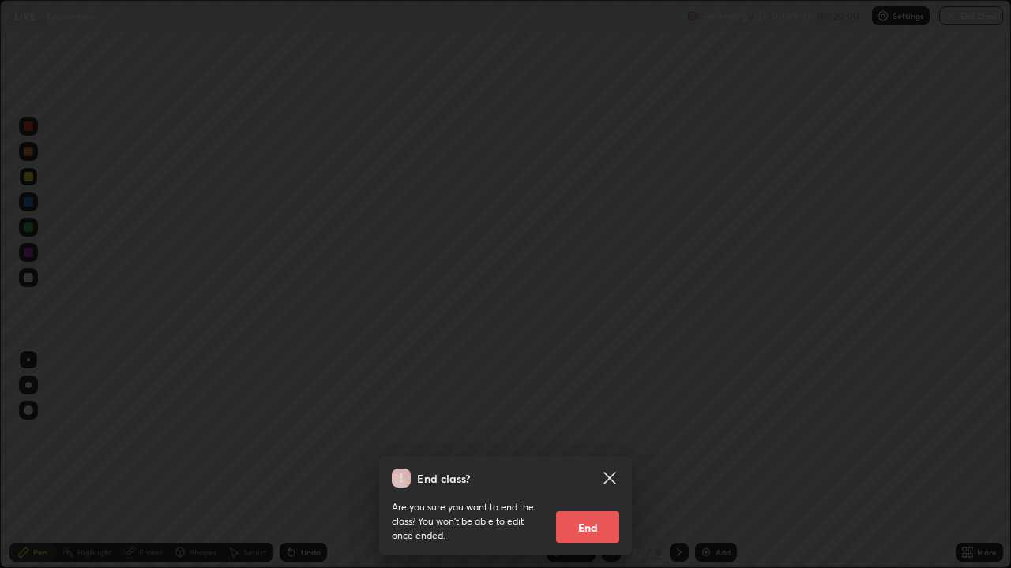
click at [583, 434] on button "End" at bounding box center [587, 528] width 63 height 32
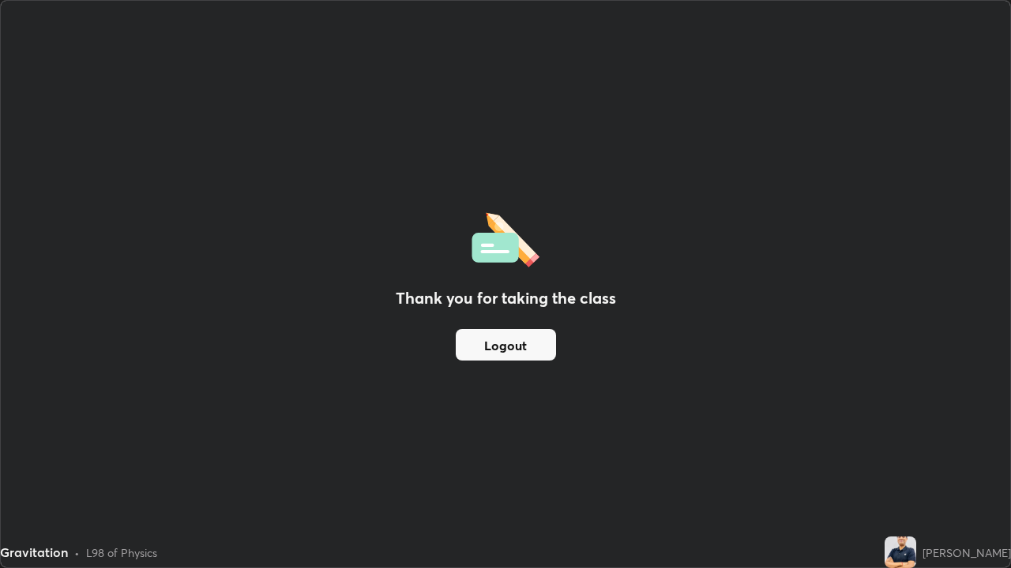
click at [891, 434] on img at bounding box center [900, 553] width 32 height 32
click at [898, 434] on img at bounding box center [900, 553] width 32 height 32
click at [899, 434] on img at bounding box center [900, 553] width 32 height 32
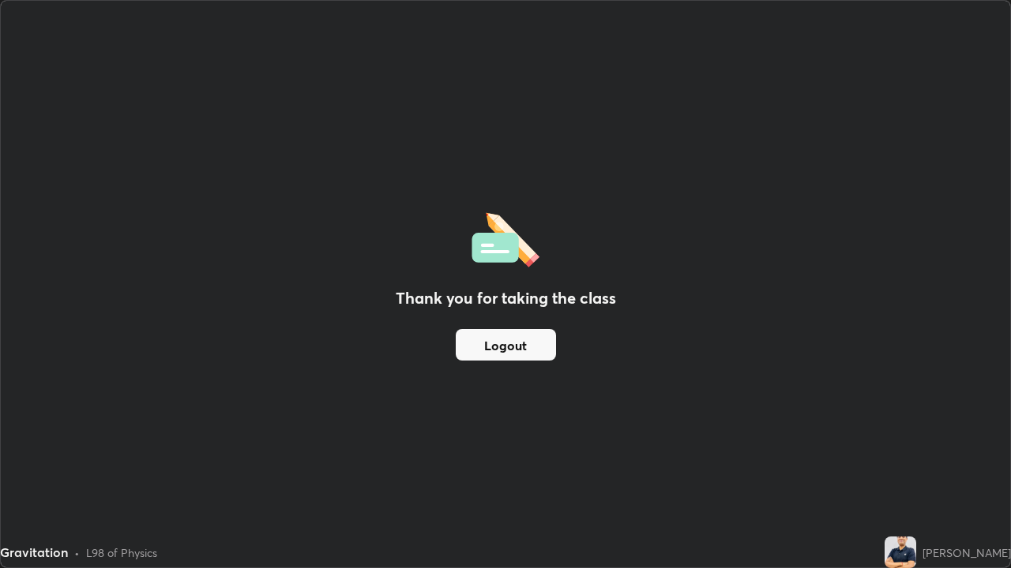
click at [786, 434] on div "Thank you for taking the class Logout" at bounding box center [505, 284] width 1009 height 567
